Goal: Task Accomplishment & Management: Use online tool/utility

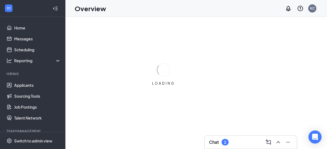
click at [217, 142] on h3 "Chat" at bounding box center [214, 142] width 10 height 6
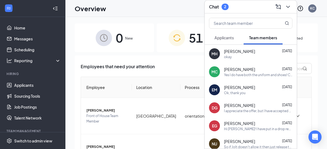
click at [224, 38] on span "Applicants" at bounding box center [223, 37] width 19 height 5
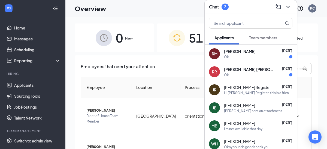
click at [237, 74] on div "Ok" at bounding box center [258, 74] width 68 height 5
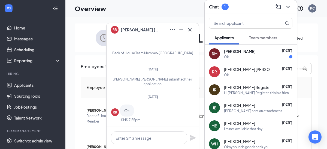
click at [233, 55] on div "Ok" at bounding box center [258, 56] width 68 height 5
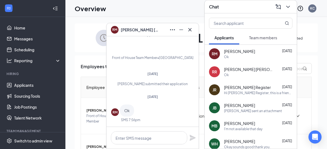
click at [313, 30] on div "0 Completed" at bounding box center [277, 37] width 79 height 29
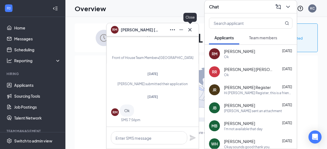
click at [191, 29] on icon "Cross" at bounding box center [190, 29] width 7 height 7
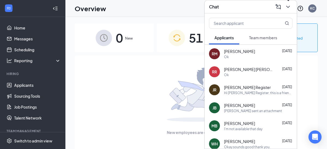
click at [288, 6] on icon "ChevronDown" at bounding box center [288, 7] width 7 height 7
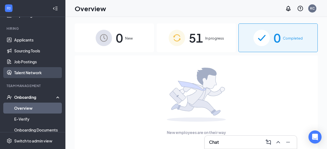
scroll to position [48, 0]
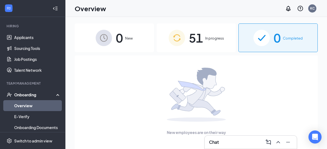
click at [20, 106] on link "Overview" at bounding box center [37, 105] width 47 height 11
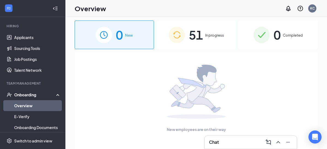
scroll to position [3, 0]
click at [211, 42] on div "51 In progress" at bounding box center [196, 34] width 79 height 29
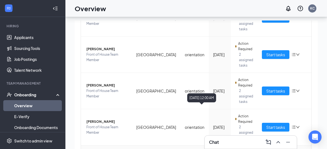
scroll to position [25, 0]
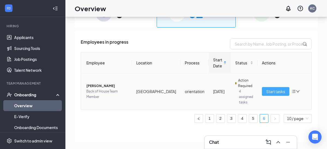
click at [271, 89] on span "Start tasks" at bounding box center [275, 91] width 19 height 6
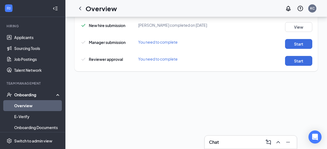
scroll to position [66, 0]
click at [296, 44] on button "Start" at bounding box center [298, 44] width 27 height 10
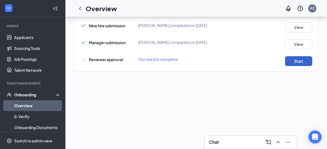
click at [297, 63] on button "Start" at bounding box center [298, 61] width 27 height 10
